Goal: Entertainment & Leisure: Consume media (video, audio)

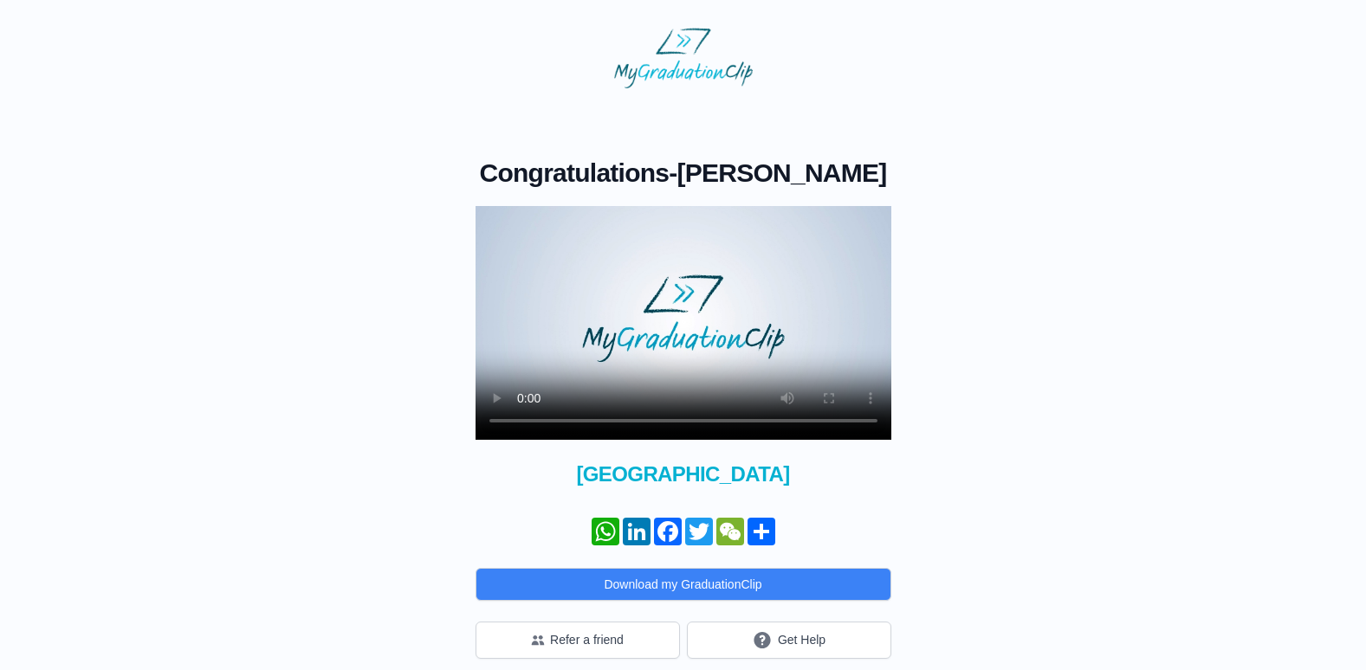
click at [685, 339] on video at bounding box center [683, 323] width 416 height 234
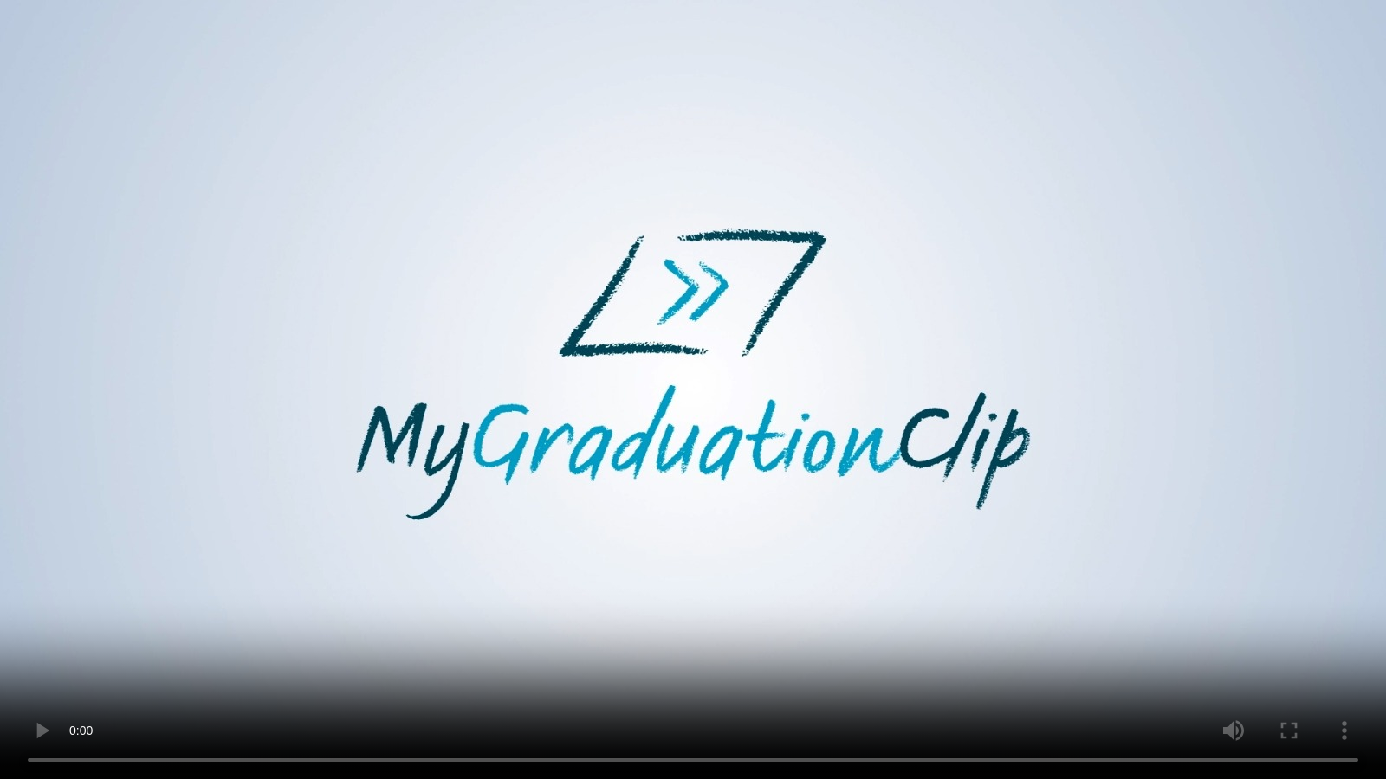
click at [94, 463] on video at bounding box center [693, 389] width 1386 height 779
click at [370, 605] on video at bounding box center [693, 389] width 1386 height 779
click at [590, 669] on video at bounding box center [693, 389] width 1386 height 779
click at [1222, 669] on video at bounding box center [693, 389] width 1386 height 779
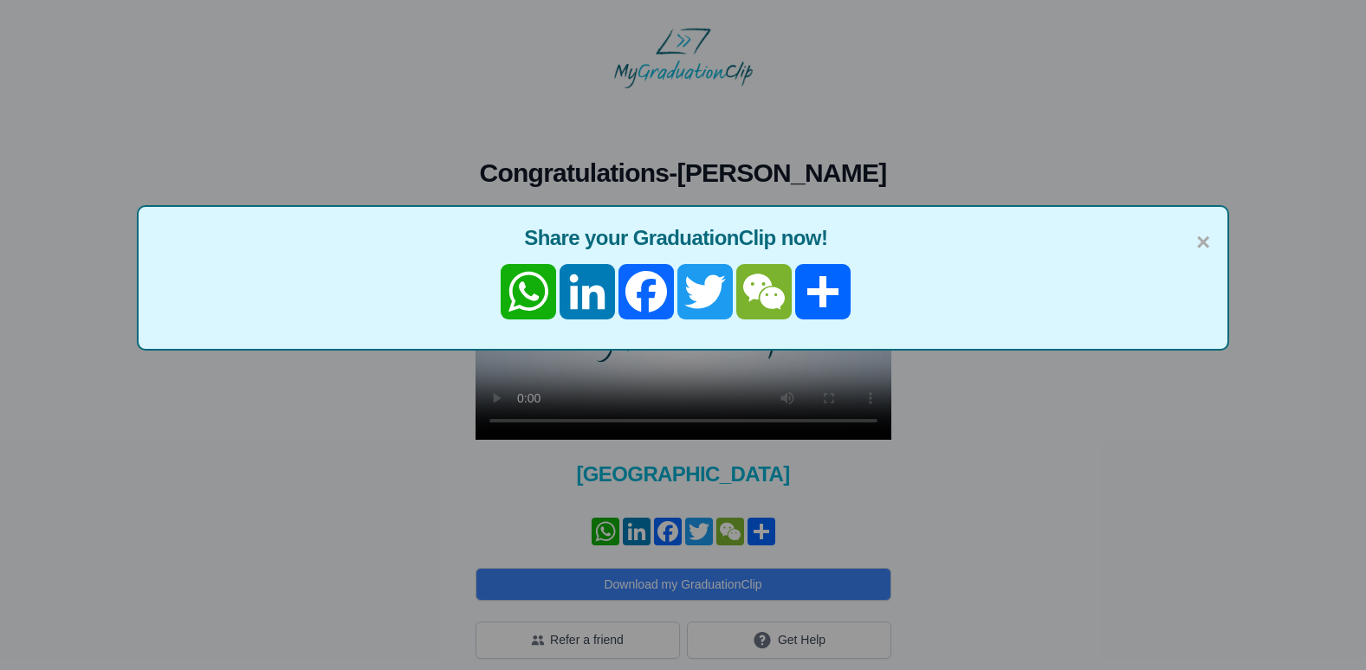
drag, startPoint x: 1094, startPoint y: 462, endPoint x: 780, endPoint y: 139, distance: 450.1
click at [1095, 462] on div "× Share your GraduationClip now! WhatsApp LinkedIn Facebook Twitter WeChat Share" at bounding box center [683, 335] width 1366 height 670
click at [1203, 242] on span "×" at bounding box center [1203, 242] width 14 height 36
